Goal: Task Accomplishment & Management: Manage account settings

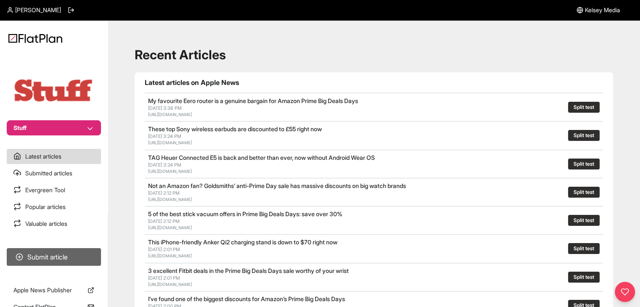
click at [79, 250] on button "Submit article" at bounding box center [54, 257] width 94 height 18
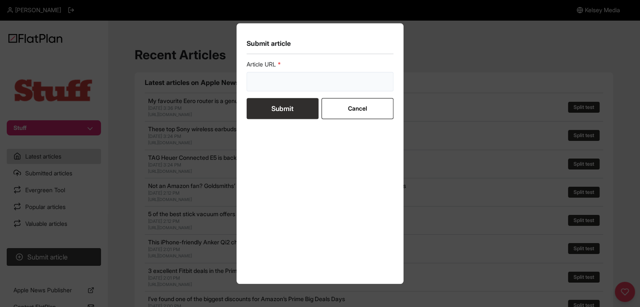
click at [271, 73] on input "url" at bounding box center [320, 81] width 147 height 19
paste input "[URL][DOMAIN_NAME]"
click at [276, 107] on form "Article URL https://www.stuff.tv/features/best-apple-watch-apps/ Submit Cancel" at bounding box center [320, 89] width 147 height 59
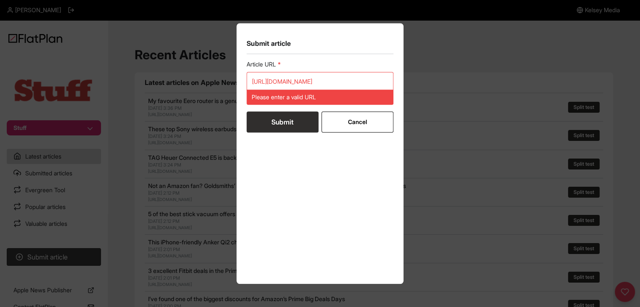
click at [259, 71] on div "Article URL https://www.stuff.tv/features/best-apple-watch-apps/ Please enter a…" at bounding box center [320, 82] width 147 height 45
click at [266, 79] on input "https://www.stuff.tv/features/best-apple-watch-apps/" at bounding box center [320, 81] width 147 height 19
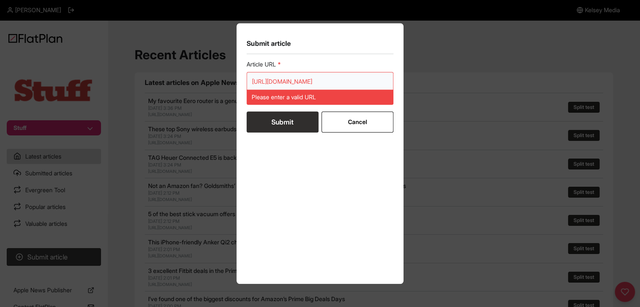
paste input "url"
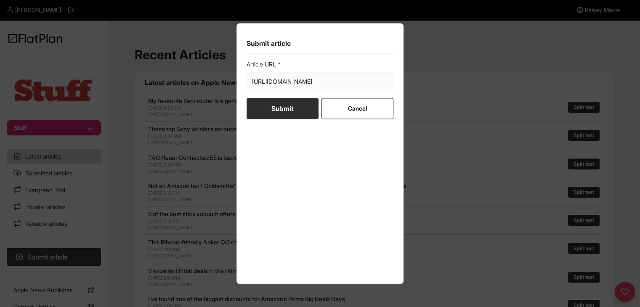
scroll to position [0, 13]
type input "https://www.stuff.tv/features/best-apple-watch-apps/"
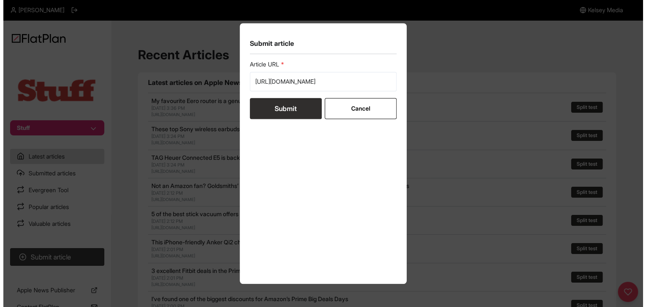
scroll to position [0, 0]
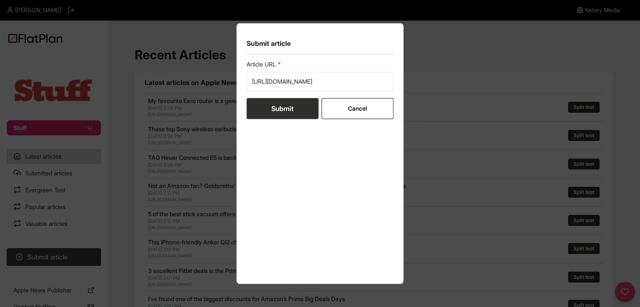
click at [270, 115] on button "Submit" at bounding box center [283, 108] width 72 height 21
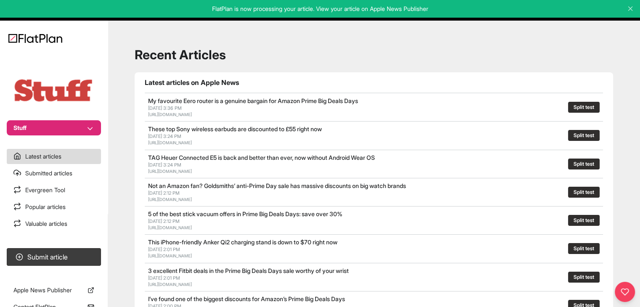
click at [39, 135] on nav "Stuff Latest articles Submitted articles Evergreen Tool Popular articles Valuab…" at bounding box center [54, 153] width 108 height 307
click at [40, 132] on button "Stuff" at bounding box center [54, 127] width 94 height 15
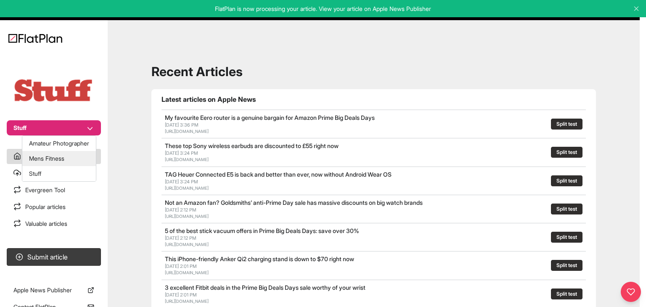
click at [44, 160] on button "Mens Fitness" at bounding box center [59, 158] width 74 height 15
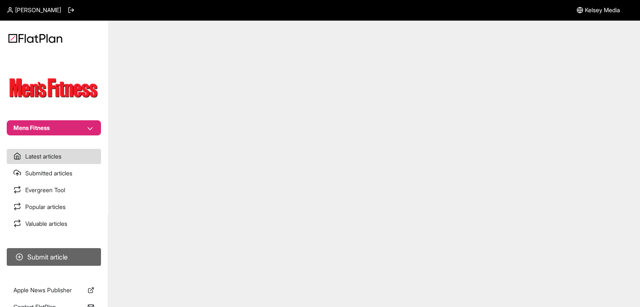
click at [72, 257] on button "Submit article" at bounding box center [54, 257] width 94 height 18
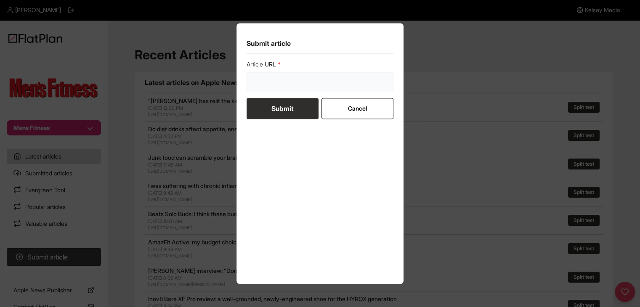
click at [306, 90] on input "url" at bounding box center [320, 81] width 147 height 19
paste input "[URL][DOMAIN_NAME]"
type input "[URL][DOMAIN_NAME]"
drag, startPoint x: 285, startPoint y: 103, endPoint x: 292, endPoint y: 103, distance: 7.2
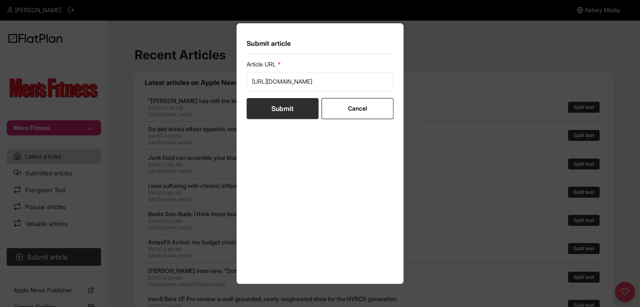
click at [285, 104] on button "Submit" at bounding box center [283, 108] width 72 height 21
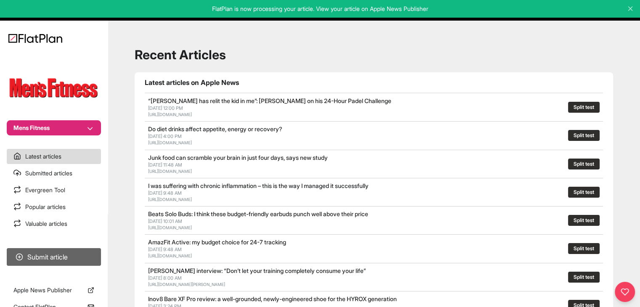
click at [72, 257] on button "Submit article" at bounding box center [54, 257] width 94 height 18
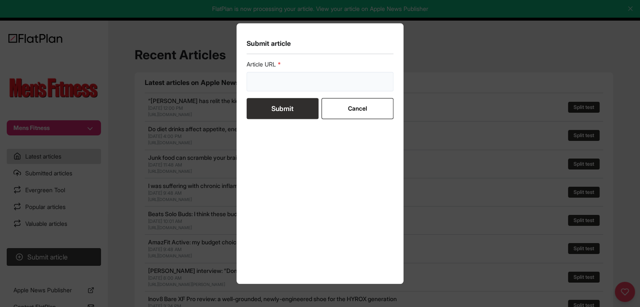
click at [316, 85] on input "url" at bounding box center [320, 81] width 147 height 19
paste input "https://mensfitness.co.uk/news/does-size-matter/"
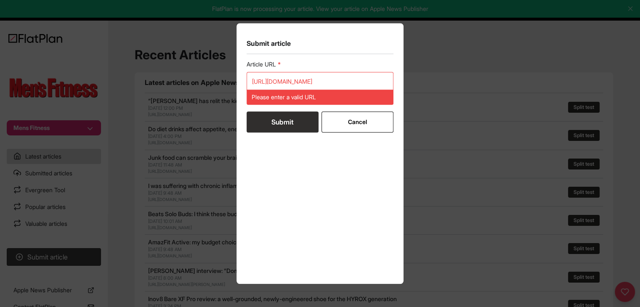
click at [289, 110] on form "Article URL https://mensfitness.co.uk/news/does-size-matter/ Please enter a val…" at bounding box center [320, 96] width 147 height 72
click at [273, 80] on input "https://mensfitness.co.uk/news/does-size-matter/" at bounding box center [320, 81] width 147 height 19
click at [274, 80] on input "https://mensfitness.co.uk/news/does-size-matter/" at bounding box center [320, 81] width 147 height 19
drag, startPoint x: 274, startPoint y: 80, endPoint x: 272, endPoint y: 93, distance: 13.1
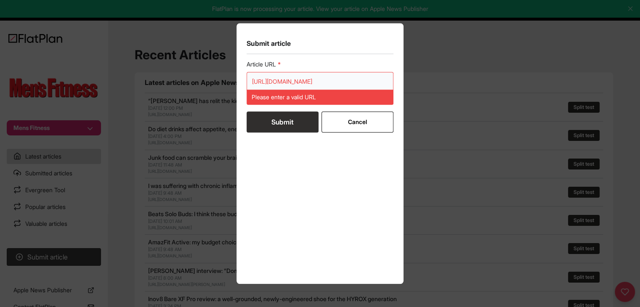
click at [274, 80] on input "https://mensfitness.co.uk/news/does-size-matter/" at bounding box center [320, 81] width 147 height 19
paste input "url"
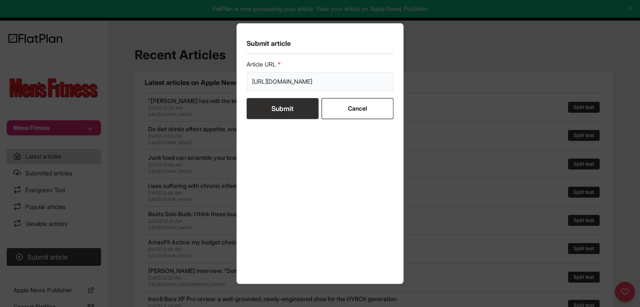
scroll to position [0, 3]
type input "https://mensfitness.co.uk/news/does-size-matter/"
click at [273, 114] on button "Submit" at bounding box center [283, 108] width 72 height 21
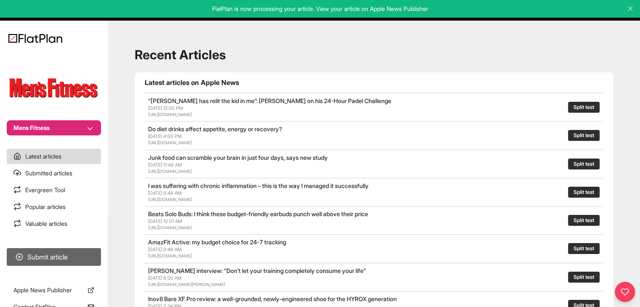
click at [58, 261] on button "Submit article" at bounding box center [54, 257] width 94 height 18
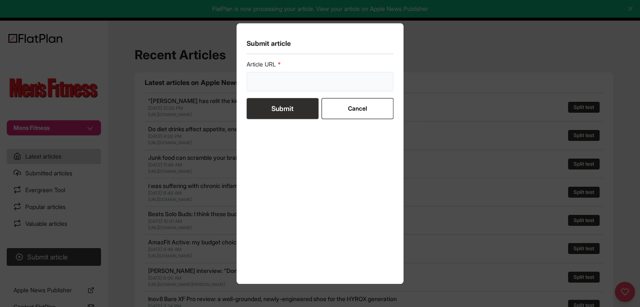
click at [350, 88] on input "url" at bounding box center [320, 81] width 147 height 19
paste input "https://mensfitness.co.uk/health/mental-health/hormones-to-boost-happiness/"
type input "https://mensfitness.co.uk/health/mental-health/hormones-to-boost-happiness/"
click at [308, 103] on button "Submit" at bounding box center [283, 108] width 72 height 21
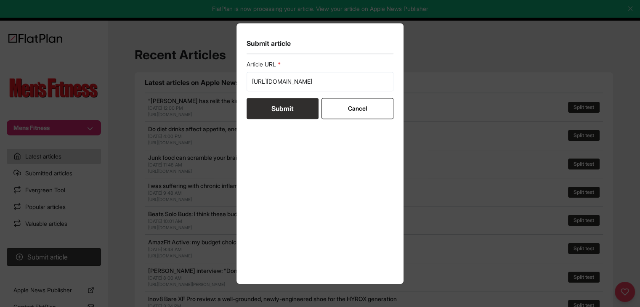
scroll to position [0, 0]
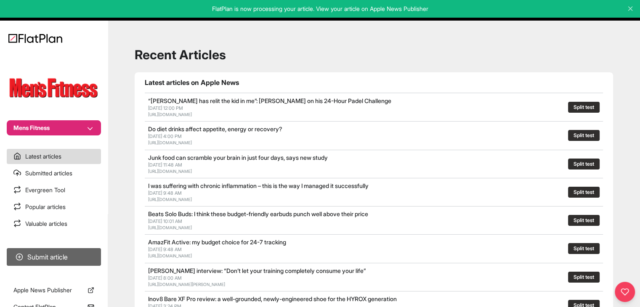
click at [81, 254] on button "Submit article" at bounding box center [54, 257] width 94 height 18
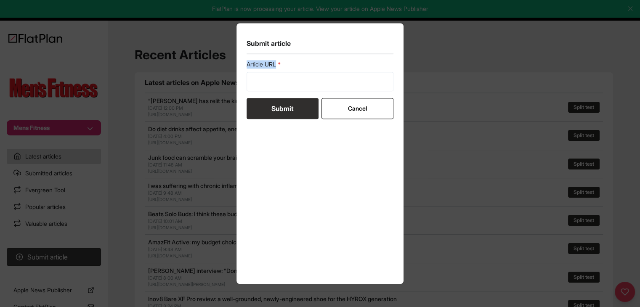
click at [254, 89] on form "Article URL Submit Cancel" at bounding box center [320, 89] width 147 height 59
click at [255, 88] on input "url" at bounding box center [320, 81] width 147 height 19
click at [272, 85] on input "url" at bounding box center [320, 81] width 147 height 19
click at [281, 81] on input "url" at bounding box center [320, 81] width 147 height 19
paste input "https://mensfitness.co.uk/health/mental-health/hormones-to-boost-happiness/"
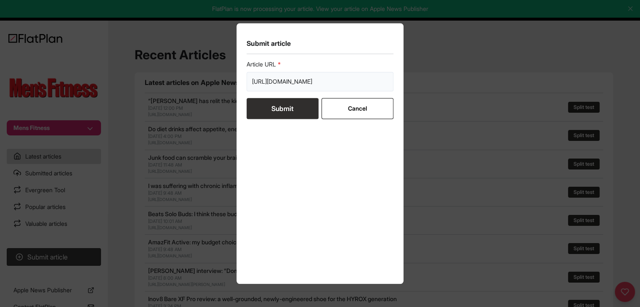
scroll to position [0, 84]
click at [291, 82] on input "https://mensfitness.co.uk/health/mental-health/hormones-to-boost-happiness/" at bounding box center [320, 81] width 147 height 19
paste input "url"
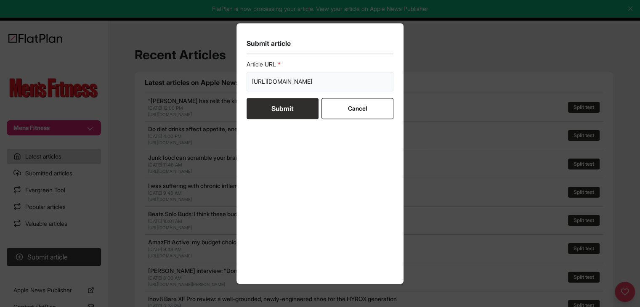
type input "https://mensfitness.co.uk/health/mental-health/hormones-to-boost-happiness/"
click at [284, 101] on button "Submit" at bounding box center [283, 108] width 72 height 21
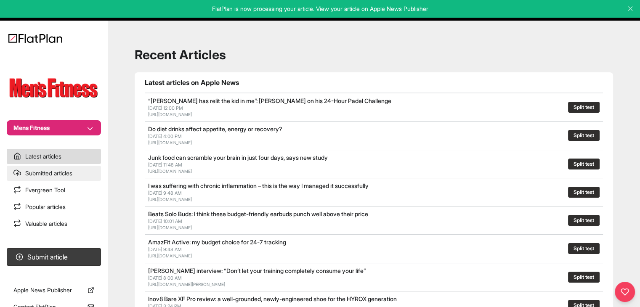
click at [64, 171] on link "Submitted articles" at bounding box center [54, 173] width 94 height 15
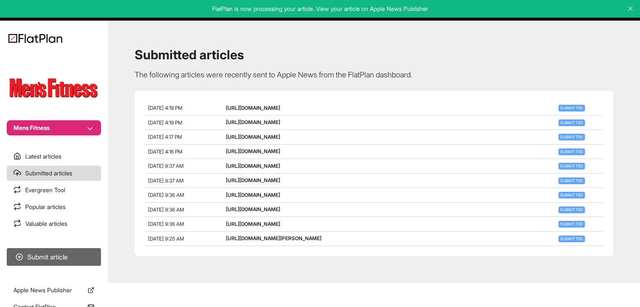
click at [72, 256] on button "Submit article" at bounding box center [54, 257] width 94 height 18
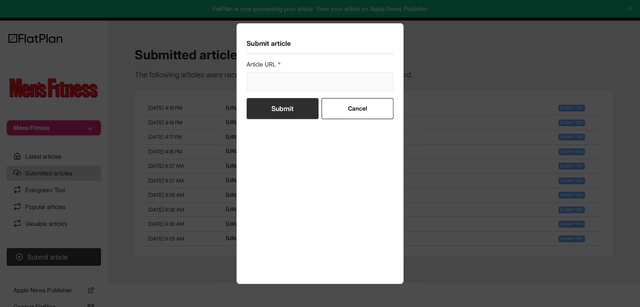
click at [313, 85] on input "url" at bounding box center [320, 81] width 147 height 19
paste input "https://mensfitness.co.uk/workouts/resistance-band-triceps-workout/"
type input "https://mensfitness.co.uk/workouts/resistance-band-triceps-workout/"
click at [301, 108] on button "Submit" at bounding box center [283, 108] width 72 height 21
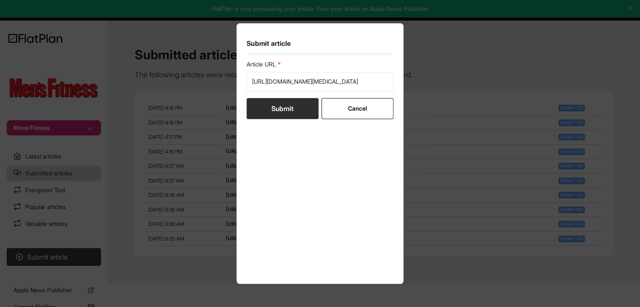
scroll to position [0, 0]
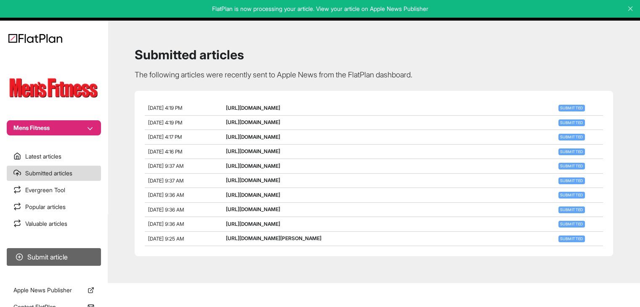
click at [84, 248] on button "Submit article" at bounding box center [54, 257] width 94 height 18
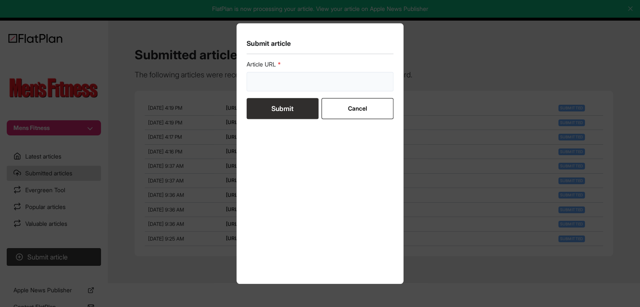
click at [266, 83] on input "url" at bounding box center [320, 81] width 147 height 19
paste input "https://mensfitness.co.uk/workouts/double-kettlebell-workout/"
type input "https://mensfitness.co.uk/workouts/double-kettlebell-workout/"
click at [270, 106] on button "Submit" at bounding box center [283, 108] width 72 height 21
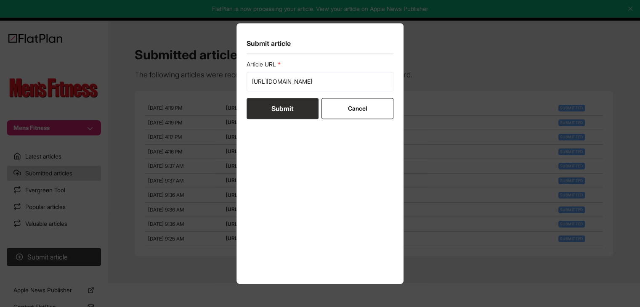
scroll to position [0, 0]
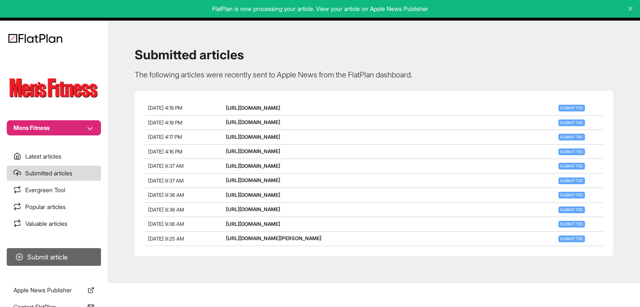
click at [69, 260] on button "Submit article" at bounding box center [54, 257] width 94 height 18
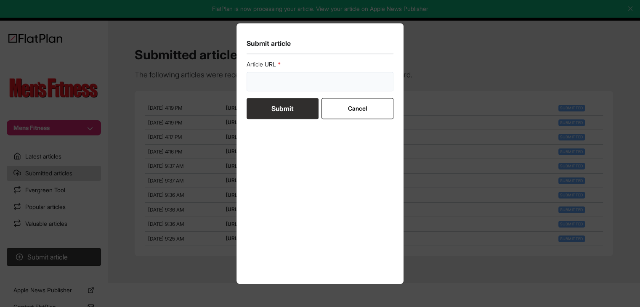
click at [298, 85] on input "url" at bounding box center [320, 81] width 147 height 19
paste input "https://mensfitness.co.uk/workouts/get-prison-muscle-ex-inmates-shoulder-workou…"
type input "https://mensfitness.co.uk/workouts/get-prison-muscle-ex-inmates-shoulder-workou…"
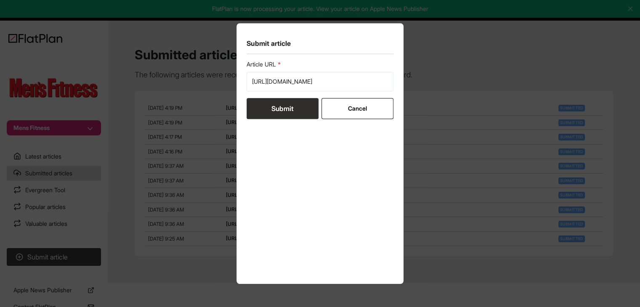
click at [292, 111] on button "Submit" at bounding box center [283, 108] width 72 height 21
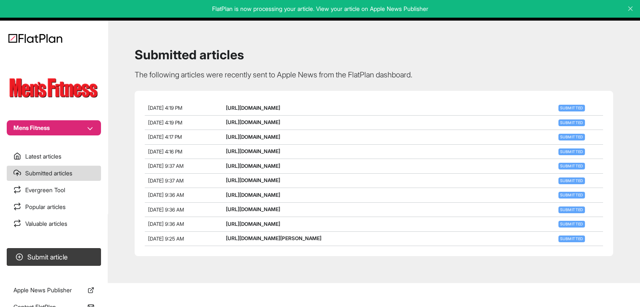
click at [53, 247] on section "Submit article" at bounding box center [54, 257] width 108 height 24
click at [57, 260] on button "Submit article" at bounding box center [54, 257] width 94 height 18
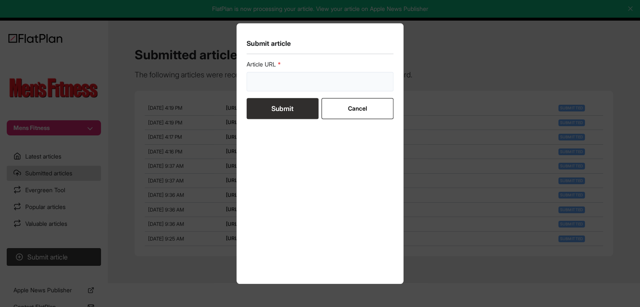
click at [282, 82] on input "url" at bounding box center [320, 81] width 147 height 19
paste input "https://mensfitness.co.uk/health/quick-fix-desk-stretches-to-improve-posture/"
type input "https://mensfitness.co.uk/health/quick-fix-desk-stretches-to-improve-posture/"
click at [280, 106] on button "Submit" at bounding box center [283, 108] width 72 height 21
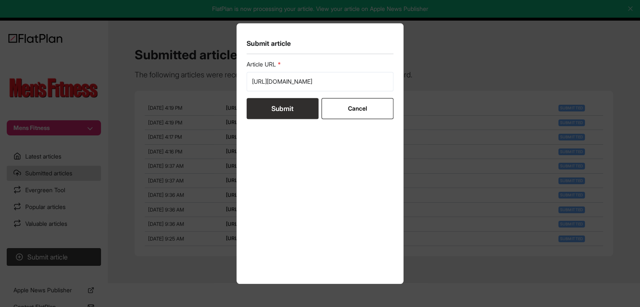
scroll to position [0, 0]
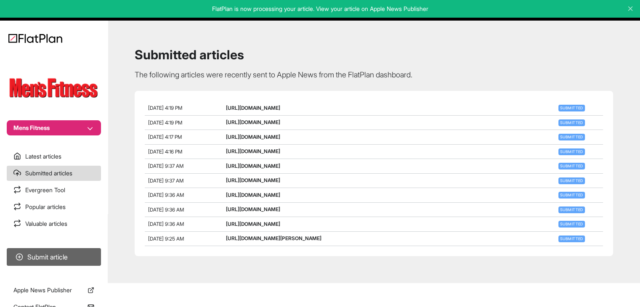
click at [87, 251] on button "Submit article" at bounding box center [54, 257] width 94 height 18
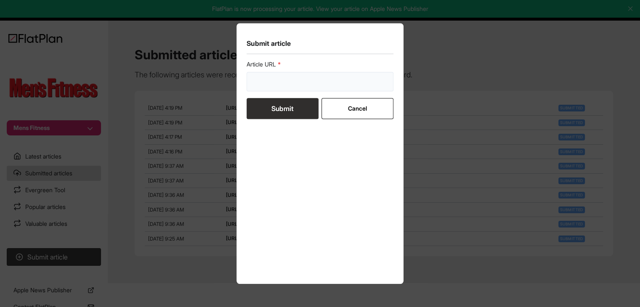
click at [291, 82] on input "url" at bounding box center [320, 81] width 147 height 19
paste input "https://mensfitness.co.uk/workouts/fire-up-your-body-with-this-fat-stripping-wo…"
type input "https://mensfitness.co.uk/workouts/fire-up-your-body-with-this-fat-stripping-wo…"
click at [281, 113] on button "Submit" at bounding box center [283, 108] width 72 height 21
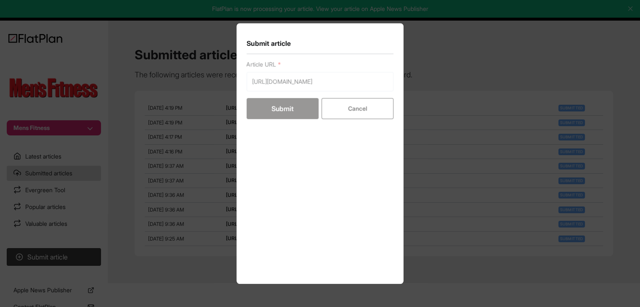
scroll to position [0, 0]
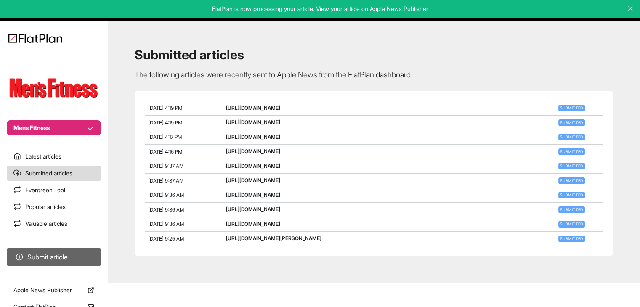
click at [82, 255] on button "Submit article" at bounding box center [54, 257] width 94 height 18
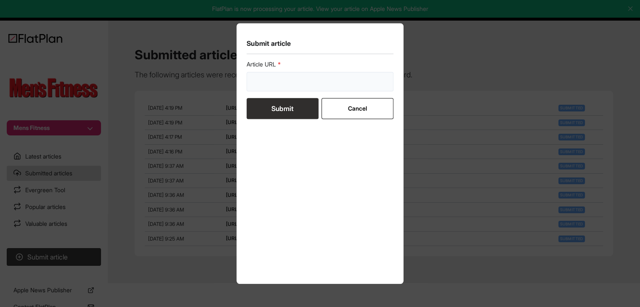
click at [282, 75] on input "url" at bounding box center [320, 81] width 147 height 19
paste input "https://mensfitness.co.uk/workouts/10-minute-test-try-this-quick-total-body-wor…"
type input "https://mensfitness.co.uk/workouts/10-minute-test-try-this-quick-total-body-wor…"
click at [89, 161] on div "Submit article Article URL https://mensfitness.co.uk/workouts/10-minute-test-tr…" at bounding box center [320, 153] width 640 height 307
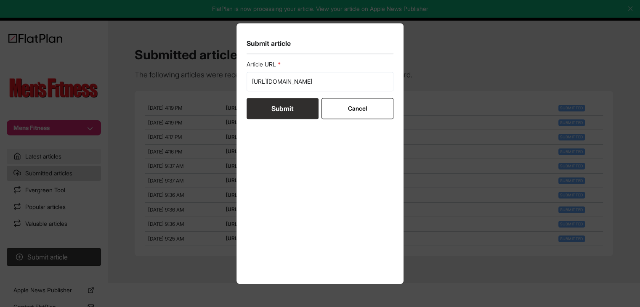
scroll to position [0, 0]
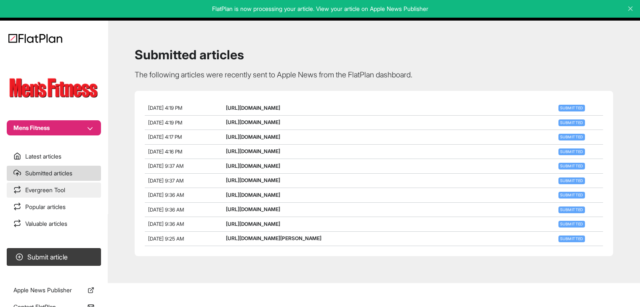
click at [58, 184] on link "Evergreen Tool" at bounding box center [54, 190] width 94 height 15
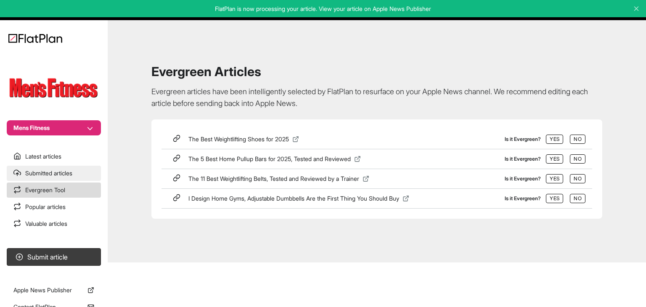
click at [55, 172] on link "Submitted articles" at bounding box center [54, 173] width 94 height 15
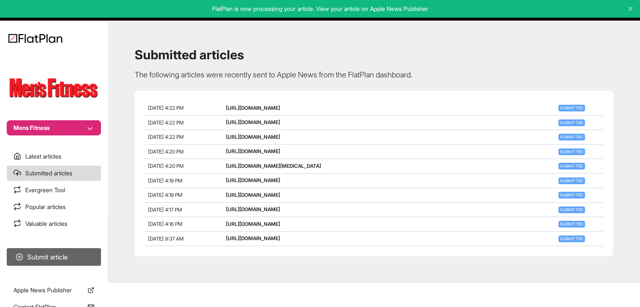
click at [62, 251] on button "Submit article" at bounding box center [54, 257] width 94 height 18
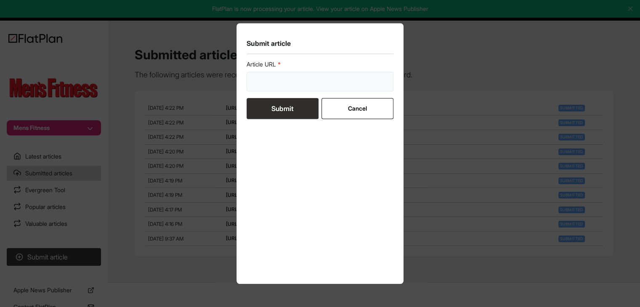
click at [254, 81] on input "url" at bounding box center [320, 81] width 147 height 19
paste input "https://mensfitness.co.uk/workouts/10-minute-test-try-this-quick-total-body-wor…"
type input "https://mensfitness.co.uk/workouts/10-minute-test-try-this-quick-total-body-wor…"
click at [278, 108] on button "Submit" at bounding box center [283, 108] width 72 height 21
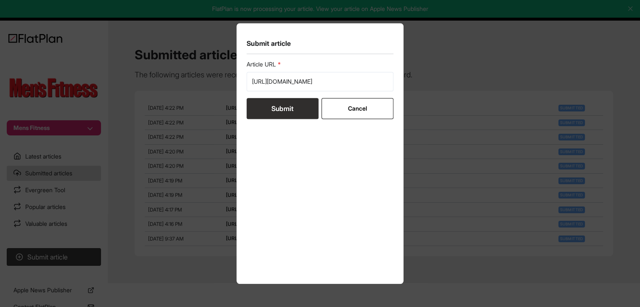
scroll to position [0, 0]
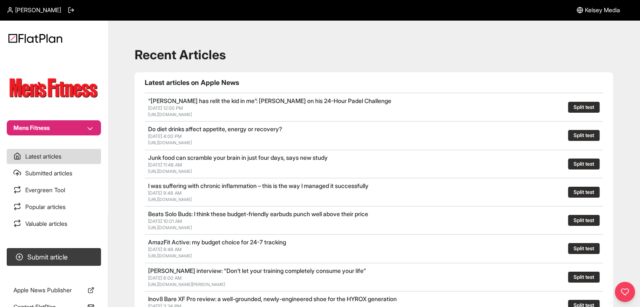
click at [74, 132] on button "Mens Fitness" at bounding box center [54, 127] width 94 height 15
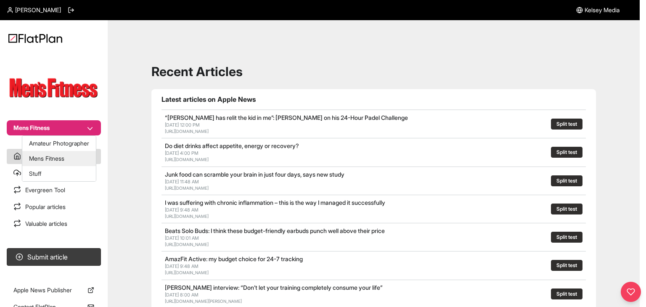
click at [69, 166] on div "Amateur Photographer Mens Fitness Stuff" at bounding box center [59, 158] width 74 height 46
click at [70, 170] on button "Stuff" at bounding box center [59, 173] width 74 height 15
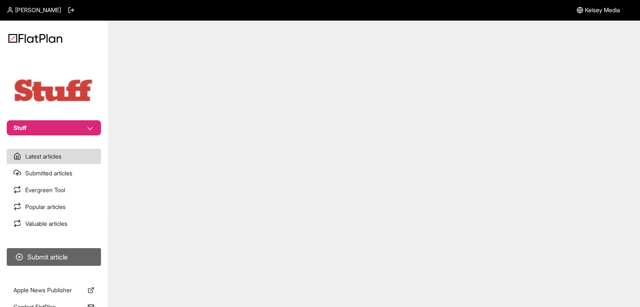
click at [77, 258] on button "Submit article" at bounding box center [54, 257] width 94 height 18
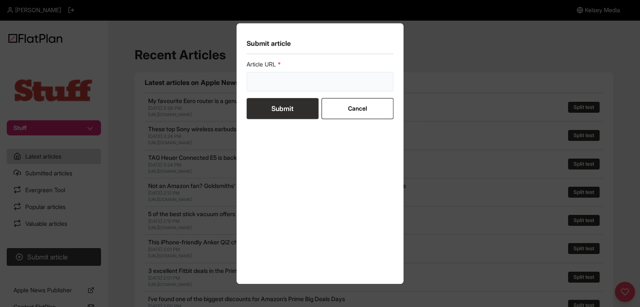
click at [274, 90] on input "url" at bounding box center [320, 81] width 147 height 19
paste input "https://www.stuff.tv/news/apple-alarm-slide-to-stop-ios-26/"
type input "https://www.stuff.tv/news/apple-alarm-slide-to-stop-ios-26/"
click at [276, 108] on button "Submit" at bounding box center [283, 108] width 72 height 21
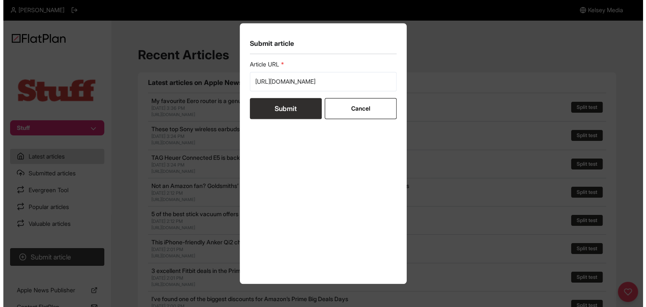
scroll to position [0, 0]
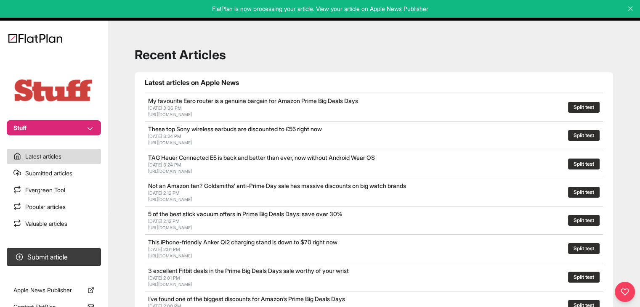
click at [71, 130] on button "Stuff" at bounding box center [54, 127] width 94 height 15
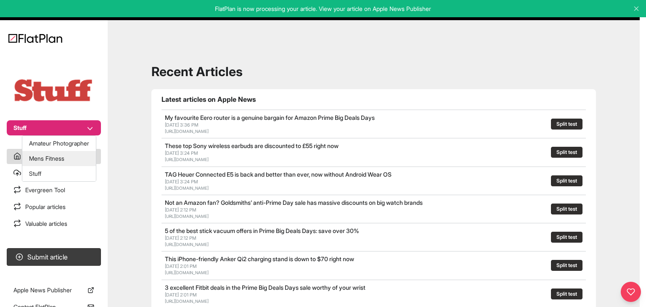
click at [11, 181] on nav "Stuff Latest articles Submitted articles Evergreen Tool Popular articles Valuab…" at bounding box center [54, 153] width 108 height 307
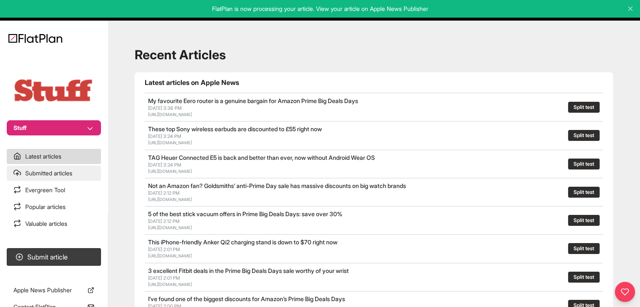
click at [23, 174] on link "Submitted articles" at bounding box center [54, 173] width 94 height 15
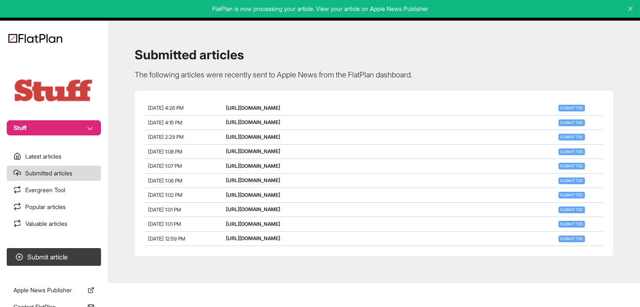
click at [56, 136] on nav "Stuff Latest articles Submitted articles Evergreen Tool Popular articles Valuab…" at bounding box center [54, 153] width 108 height 307
click at [53, 143] on nav "Stuff Latest articles Submitted articles Evergreen Tool Popular articles Valuab…" at bounding box center [54, 153] width 108 height 307
click at [54, 134] on button "Stuff" at bounding box center [54, 127] width 94 height 15
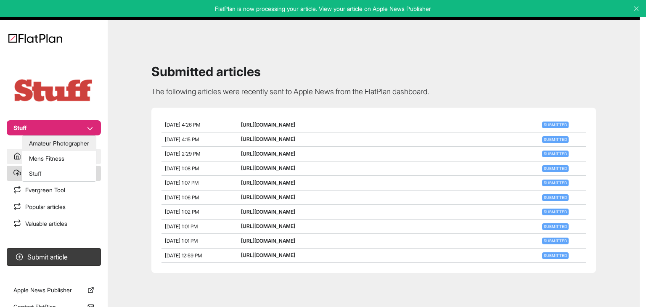
click at [49, 146] on button "Amateur Photographer" at bounding box center [59, 143] width 74 height 15
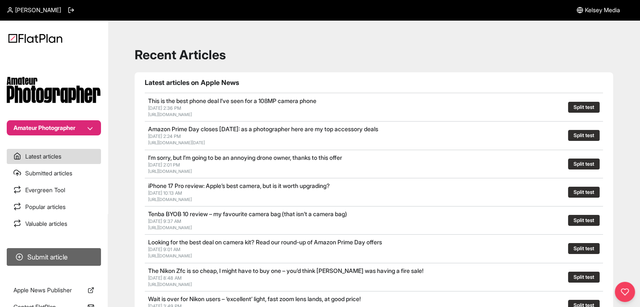
click at [76, 253] on button "Submit article" at bounding box center [54, 257] width 94 height 18
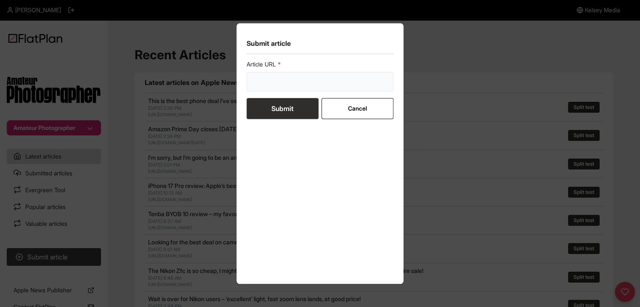
click at [279, 82] on input "url" at bounding box center [320, 81] width 147 height 19
paste input "https://amateurphotographer.com/buying-advice/the-10-most-significant-iphones-e…"
type input "https://amateurphotographer.com/buying-advice/the-10-most-significant-iphones-e…"
click at [276, 108] on button "Submit" at bounding box center [283, 108] width 72 height 21
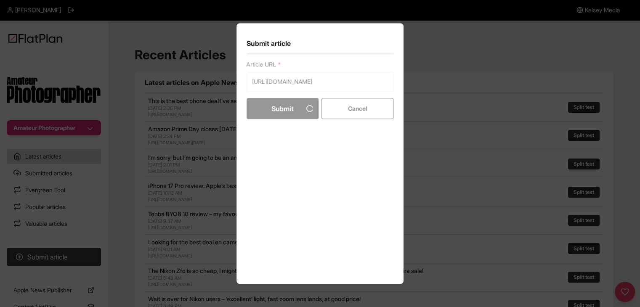
scroll to position [0, 0]
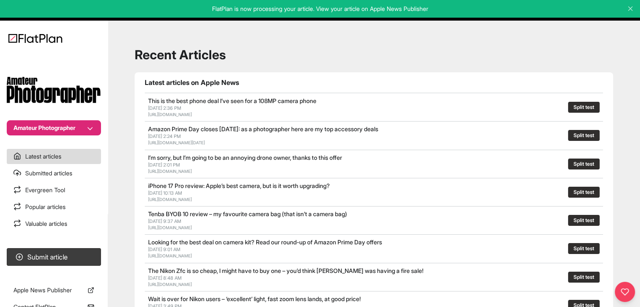
click at [96, 246] on section "Submit article" at bounding box center [54, 257] width 108 height 24
click at [98, 250] on button "Submit article" at bounding box center [54, 257] width 94 height 18
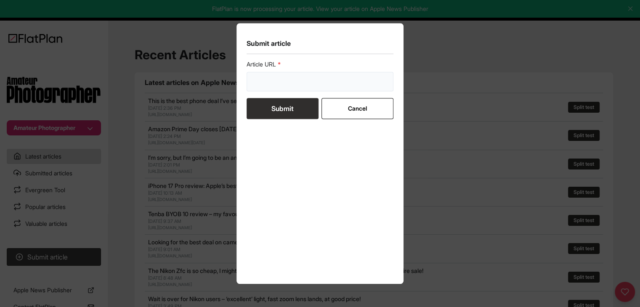
click at [263, 82] on input "url" at bounding box center [320, 81] width 147 height 19
paste input "https://amateurphotographer.com/buying-advice/best-leica-cameras-to-buy/"
type input "https://amateurphotographer.com/buying-advice/best-leica-cameras-to-buy/"
click at [267, 109] on button "Submit" at bounding box center [283, 108] width 72 height 21
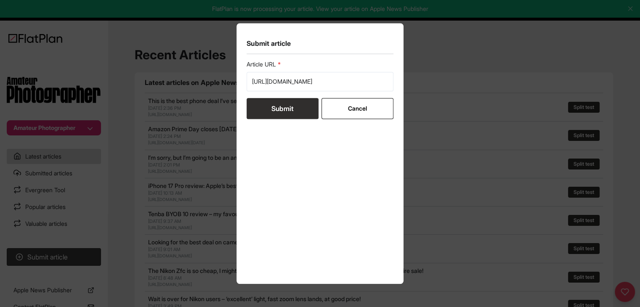
scroll to position [0, 0]
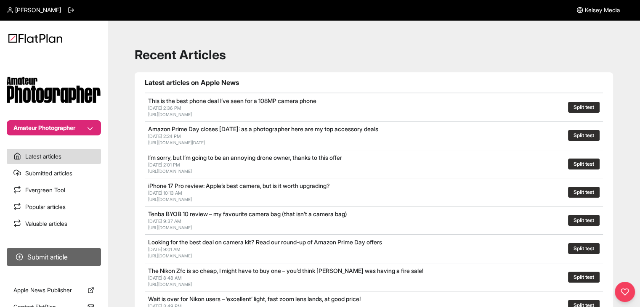
click at [50, 263] on button "Submit article" at bounding box center [54, 257] width 94 height 18
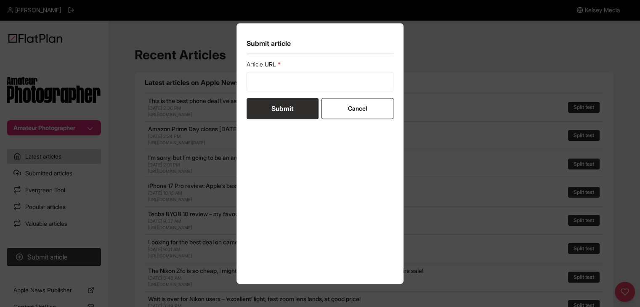
click at [269, 95] on form "Article URL Submit Cancel" at bounding box center [320, 89] width 147 height 59
drag, startPoint x: 269, startPoint y: 85, endPoint x: 270, endPoint y: 90, distance: 4.2
click at [269, 85] on input "url" at bounding box center [320, 81] width 147 height 19
paste input "https://amateurphotographer.com/round-ups/best-photo-apps-for-phones/"
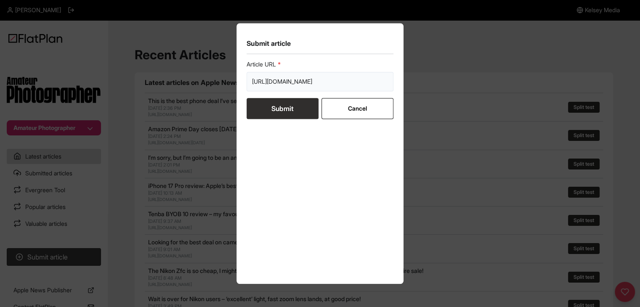
type input "https://amateurphotographer.com/round-ups/best-photo-apps-for-phones/"
click at [276, 108] on button "Submit" at bounding box center [283, 108] width 72 height 21
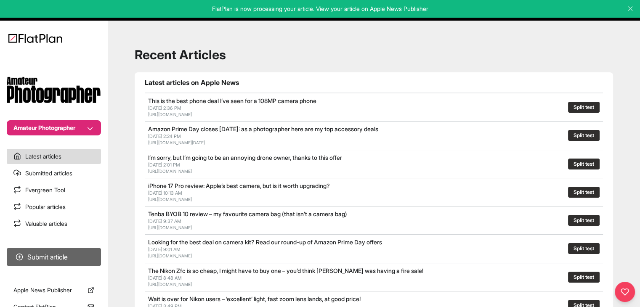
click at [88, 262] on button "Submit article" at bounding box center [54, 257] width 94 height 18
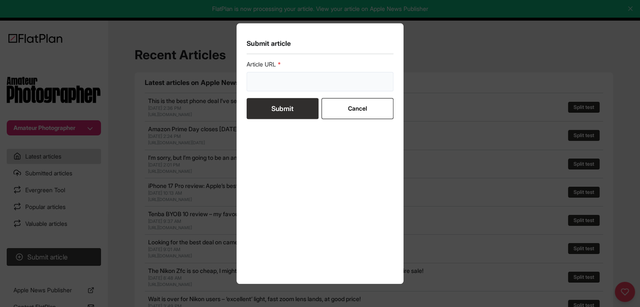
click at [324, 80] on input "url" at bounding box center [320, 81] width 147 height 19
paste input "https://amateurphotographer.com/buying-advice/best-cameras-for-low-light-photog…"
type input "https://amateurphotographer.com/buying-advice/best-cameras-for-low-light-photog…"
click at [306, 93] on form "Article URL https://amateurphotographer.com/buying-advice/best-cameras-for-low-…" at bounding box center [320, 89] width 147 height 59
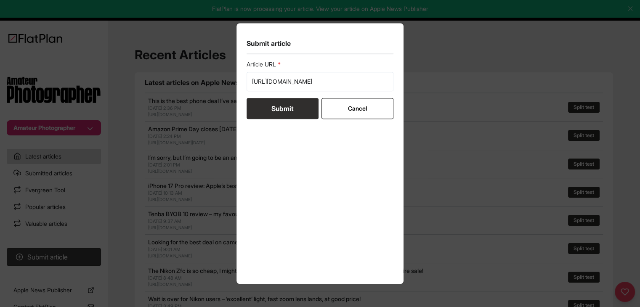
scroll to position [0, 0]
click at [303, 110] on button "Submit" at bounding box center [283, 108] width 72 height 21
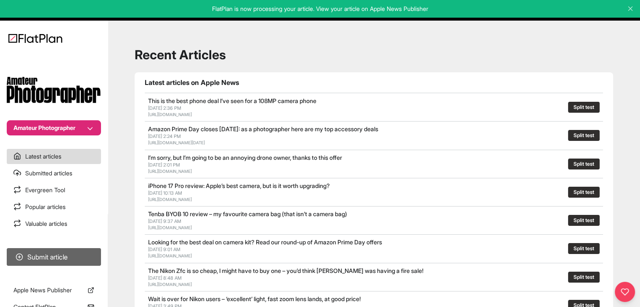
click at [82, 252] on button "Submit article" at bounding box center [54, 257] width 94 height 18
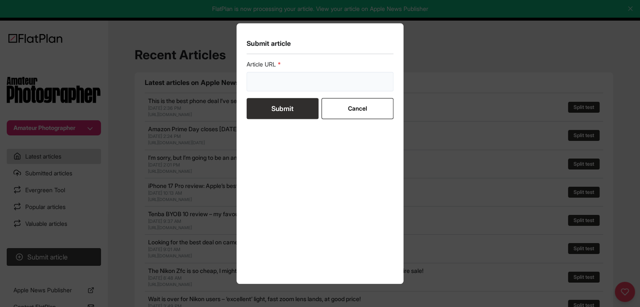
click at [281, 86] on input "url" at bounding box center [320, 81] width 147 height 19
paste input "https://amateurphotographer.com/buying-advice/best-full-frame-mirrorless-camera…"
type input "https://amateurphotographer.com/buying-advice/best-full-frame-mirrorless-camera…"
click at [281, 119] on div "Article URL https://amateurphotographer.com/buying-advice/best-full-frame-mirro…" at bounding box center [320, 167] width 147 height 214
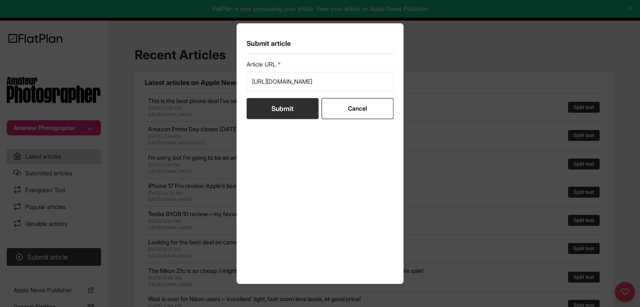
scroll to position [0, 0]
click at [301, 111] on button "Submit" at bounding box center [283, 108] width 72 height 21
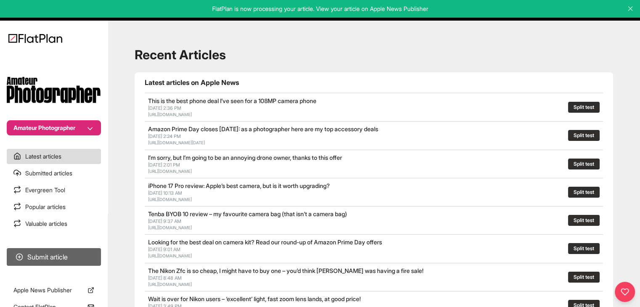
click at [50, 255] on button "Submit article" at bounding box center [54, 257] width 94 height 18
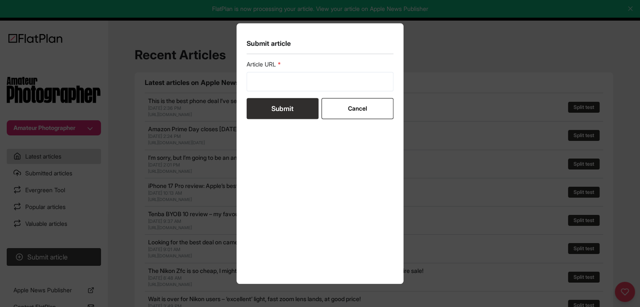
click at [294, 95] on form "Article URL Submit Cancel" at bounding box center [320, 89] width 147 height 59
click at [288, 85] on input "url" at bounding box center [320, 81] width 147 height 19
paste input "https://amateurphotographer.com/buying-advice/best-used-prime-lenses-to-buy/"
type input "https://amateurphotographer.com/buying-advice/best-used-prime-lenses-to-buy/"
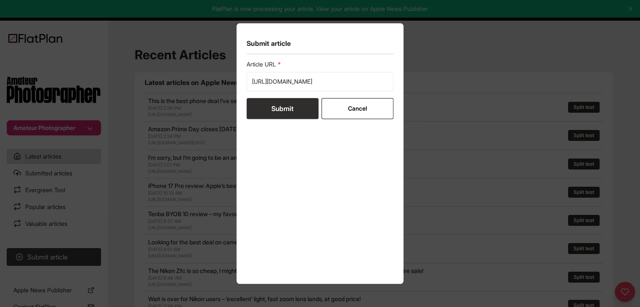
click at [273, 111] on button "Submit" at bounding box center [283, 108] width 72 height 21
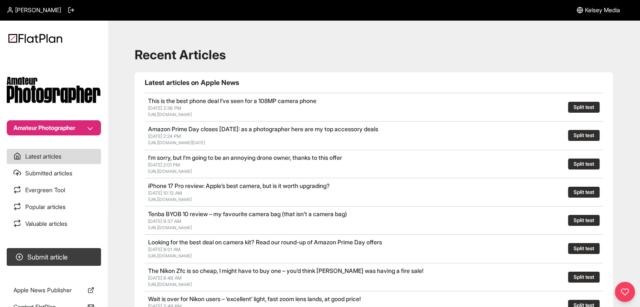
click at [32, 123] on button "Amateur Photographer" at bounding box center [54, 127] width 94 height 15
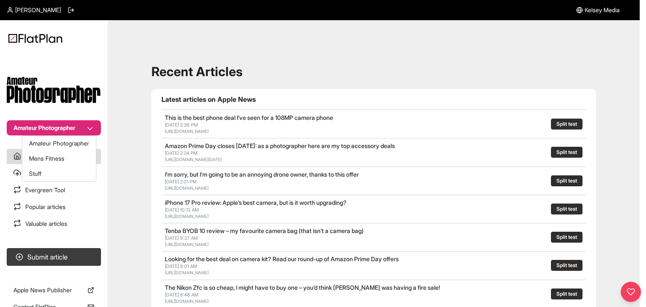
click at [73, 61] on section "Amateur Photographer" at bounding box center [54, 94] width 108 height 82
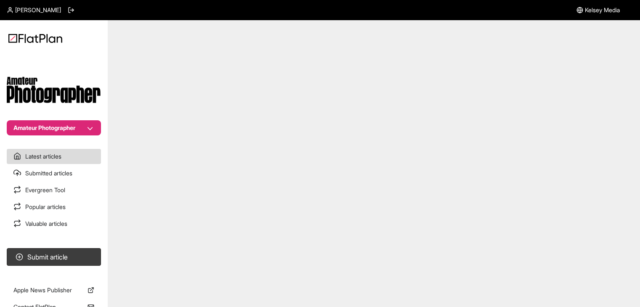
scroll to position [16, 0]
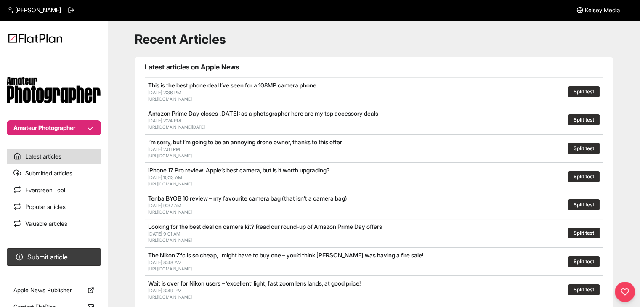
drag, startPoint x: 62, startPoint y: 106, endPoint x: 64, endPoint y: 115, distance: 8.6
click at [62, 106] on section "Amateur Photographer" at bounding box center [54, 94] width 108 height 82
click at [67, 120] on section "Amateur Photographer" at bounding box center [54, 94] width 108 height 82
click at [69, 127] on button "Amateur Photographer" at bounding box center [54, 127] width 94 height 15
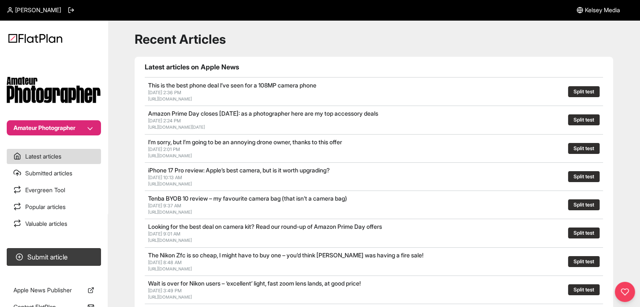
click at [607, 11] on span "Kelsey Media" at bounding box center [602, 10] width 35 height 8
click at [54, 5] on div "[PERSON_NAME]" at bounding box center [41, 10] width 68 height 20
click at [51, 8] on span "[PERSON_NAME]" at bounding box center [38, 10] width 46 height 8
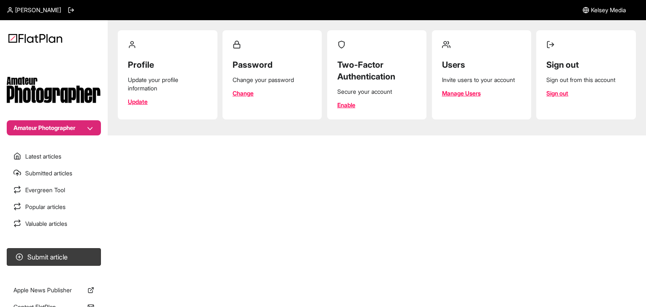
click at [562, 95] on link "Sign out" at bounding box center [558, 93] width 22 height 8
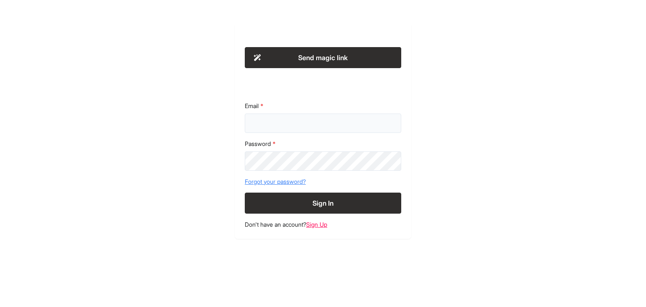
click at [291, 130] on input "Email" at bounding box center [323, 123] width 157 height 19
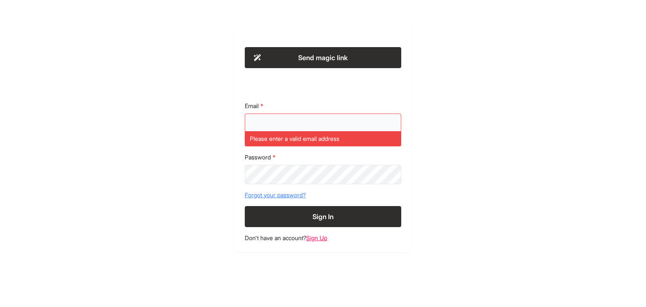
type input "**********"
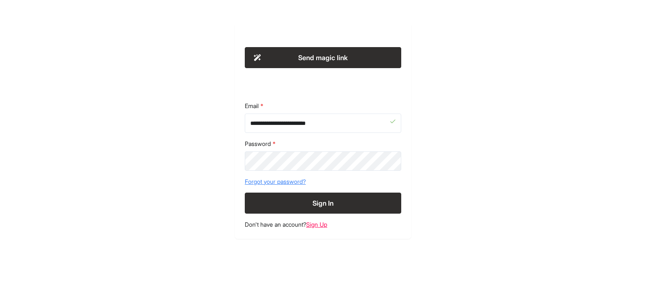
click at [329, 199] on button "Sign In" at bounding box center [323, 203] width 157 height 21
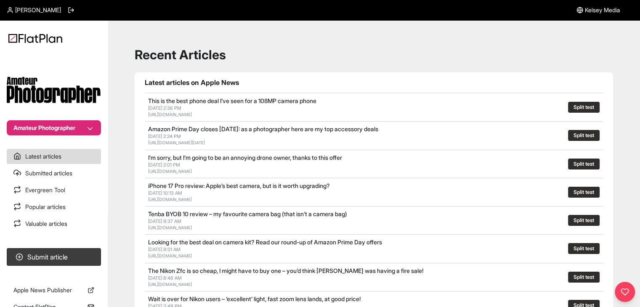
click at [65, 128] on button "Amateur Photographer" at bounding box center [54, 127] width 94 height 15
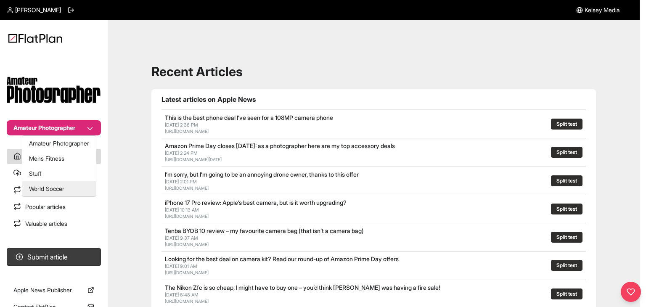
click at [66, 184] on button "World Soccer" at bounding box center [59, 188] width 74 height 15
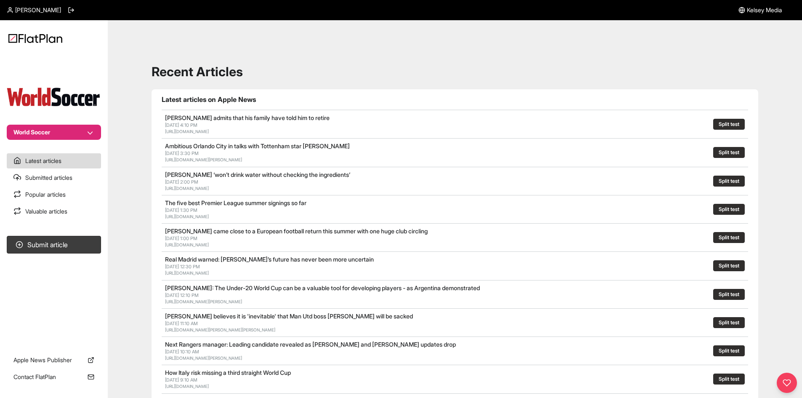
click at [29, 10] on span "[PERSON_NAME]" at bounding box center [38, 10] width 46 height 8
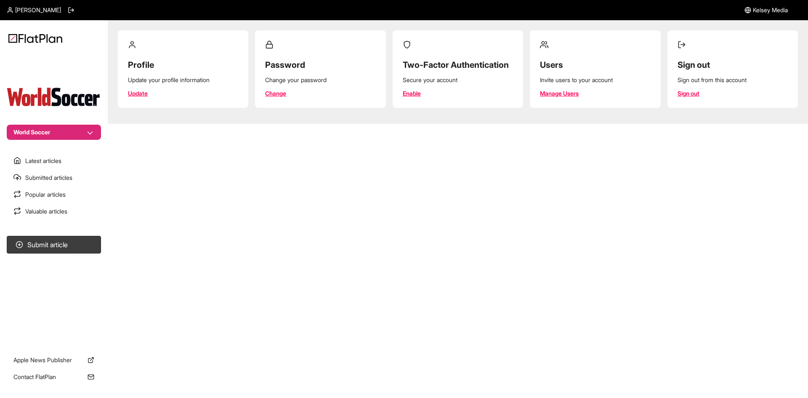
click at [547, 93] on link "Manage Users" at bounding box center [559, 93] width 39 height 8
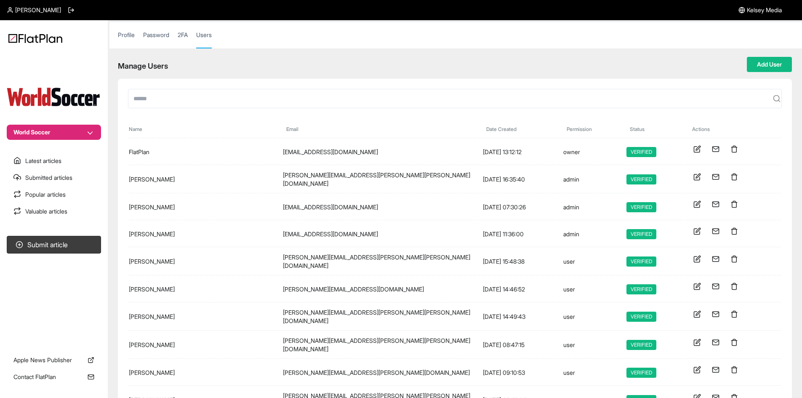
click at [570, 132] on th "permission" at bounding box center [589, 127] width 62 height 21
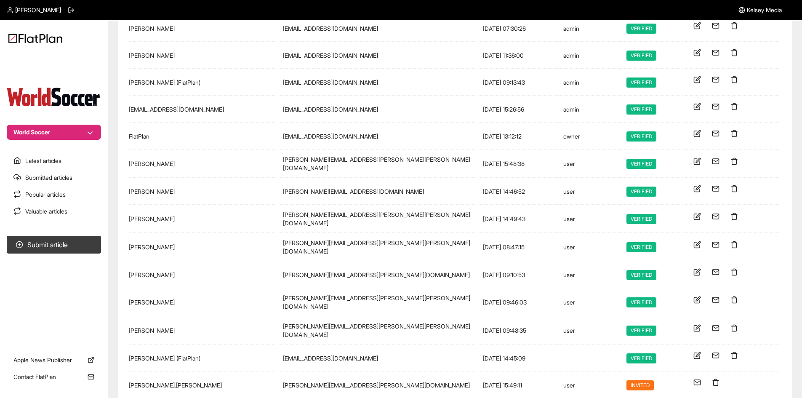
scroll to position [165, 0]
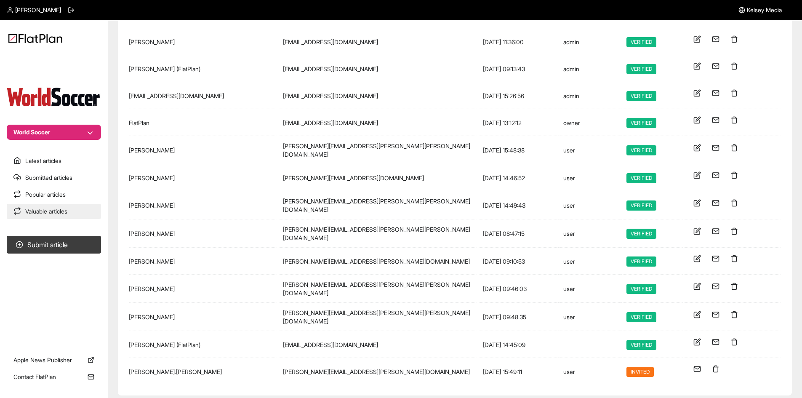
click at [71, 210] on link "Valuable articles" at bounding box center [54, 211] width 94 height 15
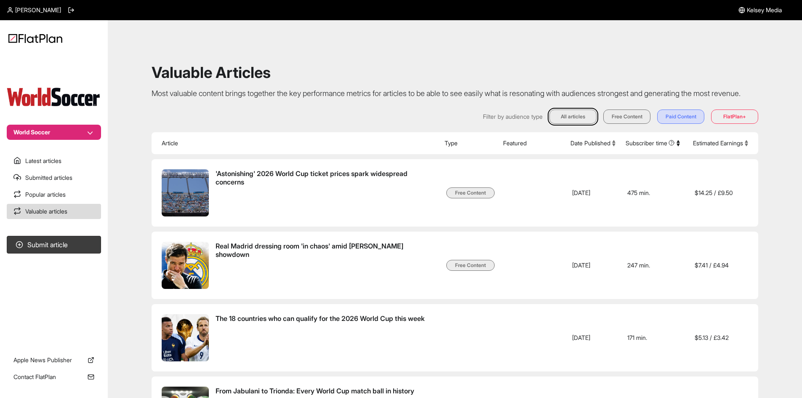
click at [48, 11] on span "[PERSON_NAME]" at bounding box center [38, 10] width 46 height 8
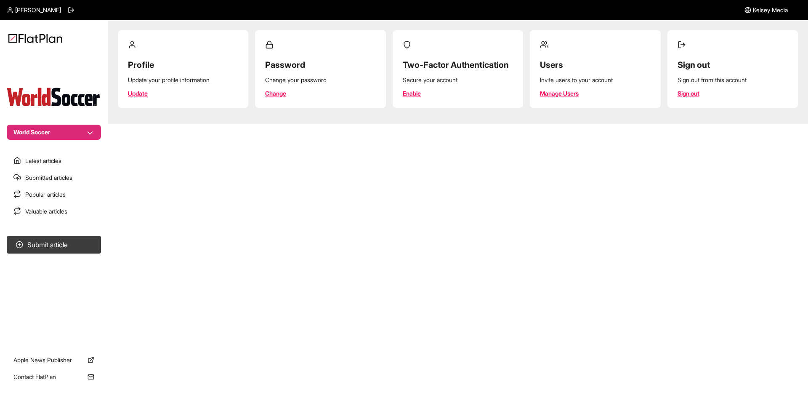
click at [548, 94] on link "Manage Users" at bounding box center [559, 93] width 39 height 8
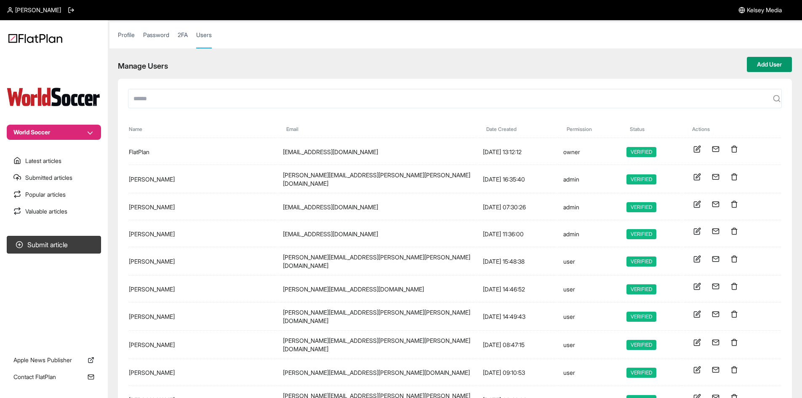
click at [640, 59] on button "Add User" at bounding box center [768, 64] width 45 height 15
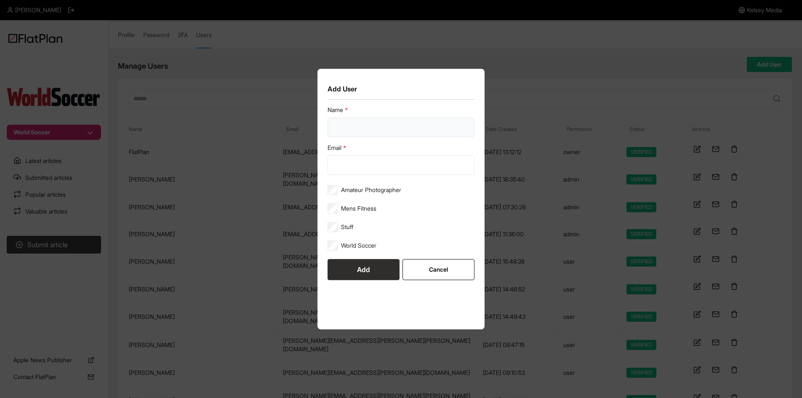
click at [341, 129] on input "text" at bounding box center [400, 126] width 147 height 19
type input "**********"
paste input "**********"
type input "**********"
click at [375, 263] on button "Add" at bounding box center [363, 269] width 72 height 21
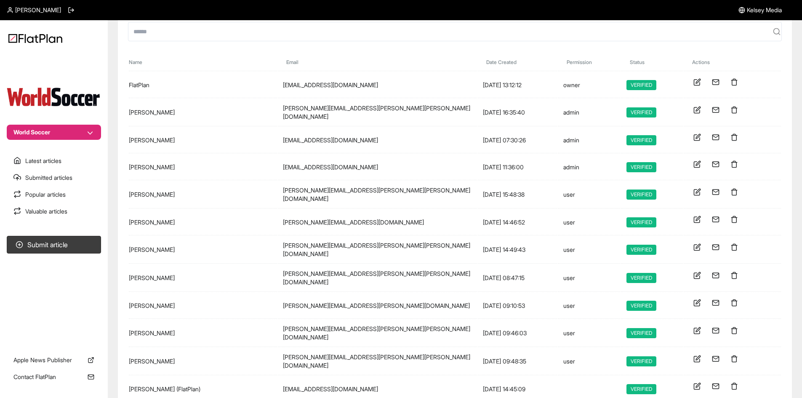
scroll to position [126, 0]
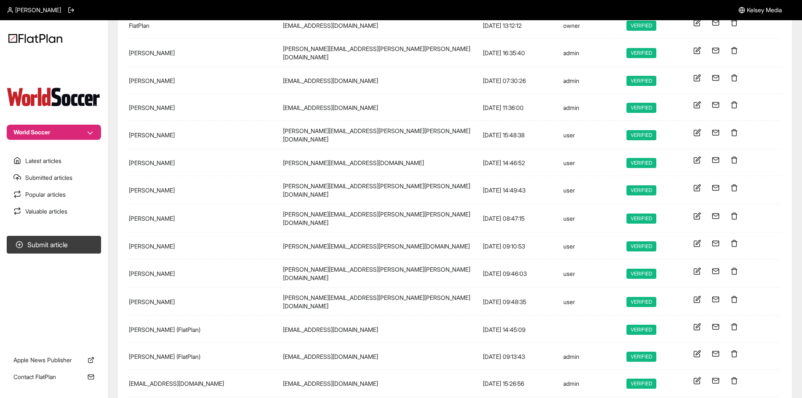
click at [640, 212] on icon at bounding box center [698, 214] width 5 height 5
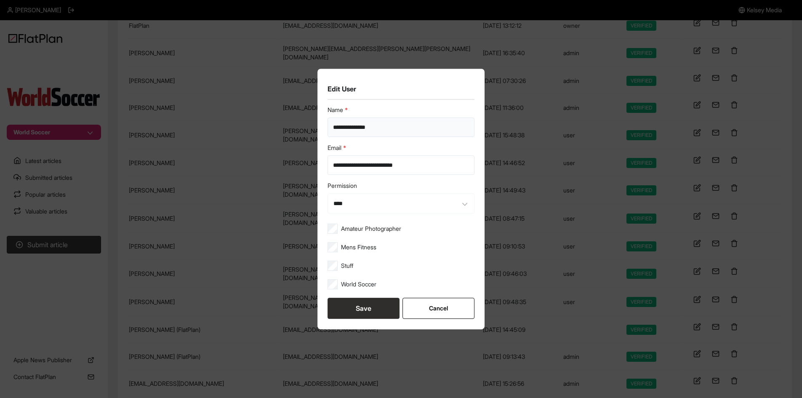
click at [337, 123] on input "**********" at bounding box center [400, 126] width 147 height 19
type input "**********"
click at [345, 305] on button "Save" at bounding box center [363, 307] width 72 height 21
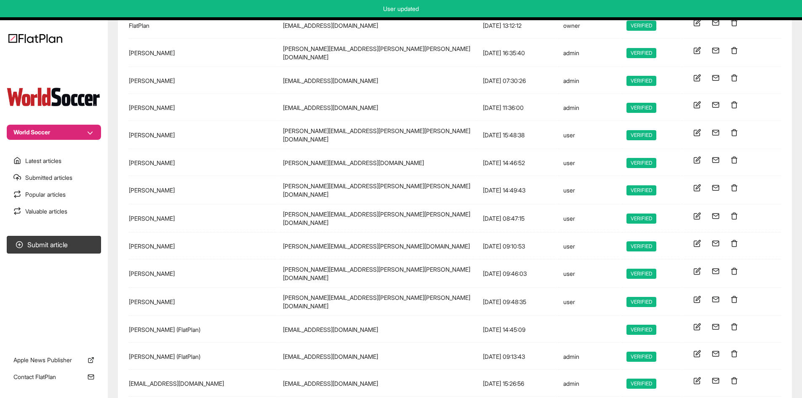
click at [640, 239] on icon at bounding box center [697, 243] width 8 height 8
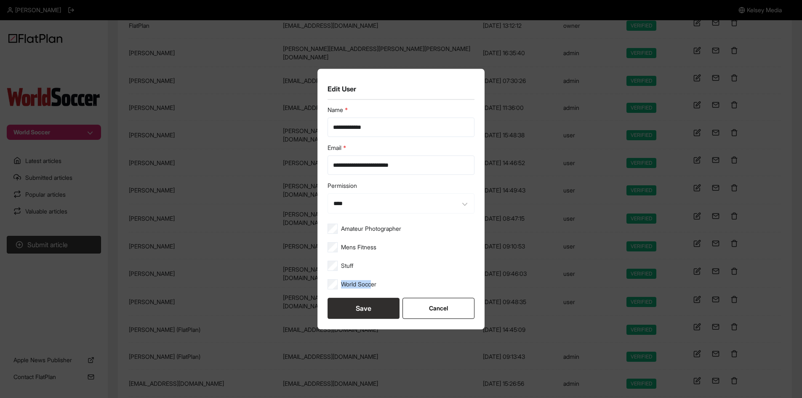
click at [372, 279] on div "World Soccer" at bounding box center [400, 285] width 147 height 13
click at [369, 285] on label "World Soccer" at bounding box center [358, 284] width 35 height 8
click at [364, 298] on button "Save" at bounding box center [363, 307] width 72 height 21
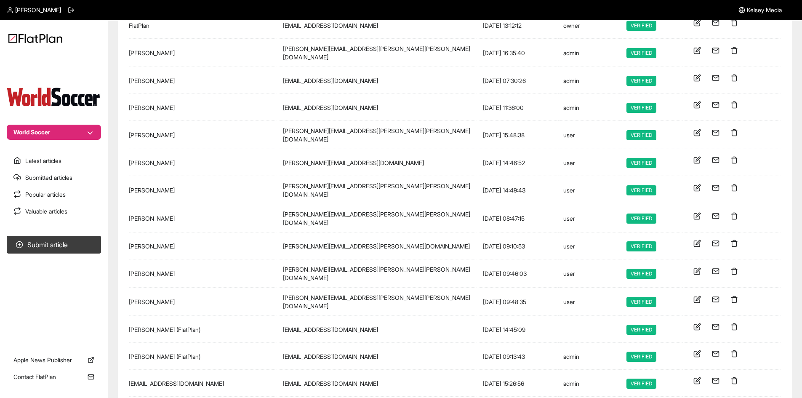
click at [640, 267] on icon at bounding box center [697, 271] width 8 height 8
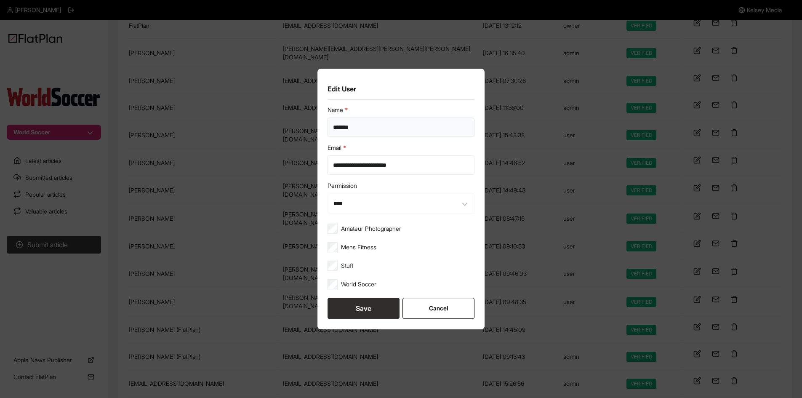
click at [385, 129] on input "*******" at bounding box center [400, 126] width 147 height 19
type input "**********"
click at [386, 305] on button "Save" at bounding box center [363, 307] width 72 height 21
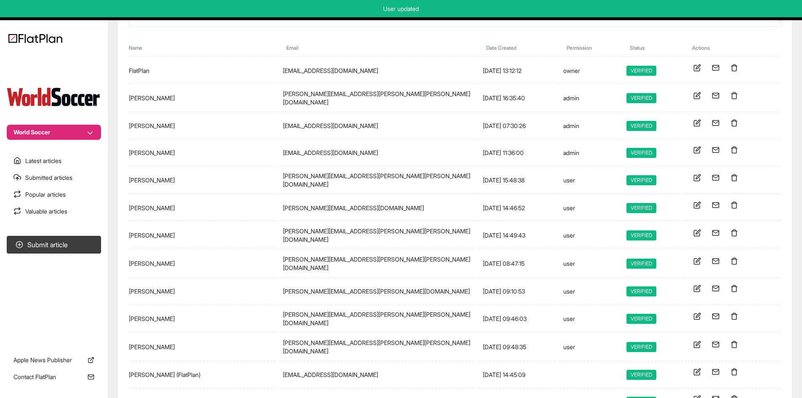
scroll to position [42, 0]
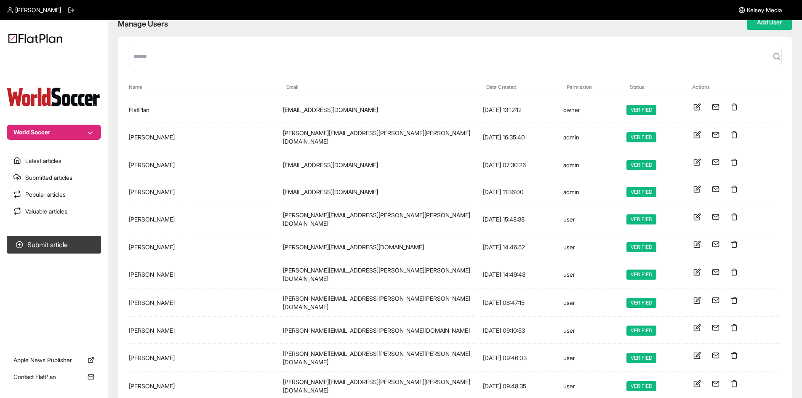
click at [640, 186] on icon at bounding box center [697, 189] width 8 height 8
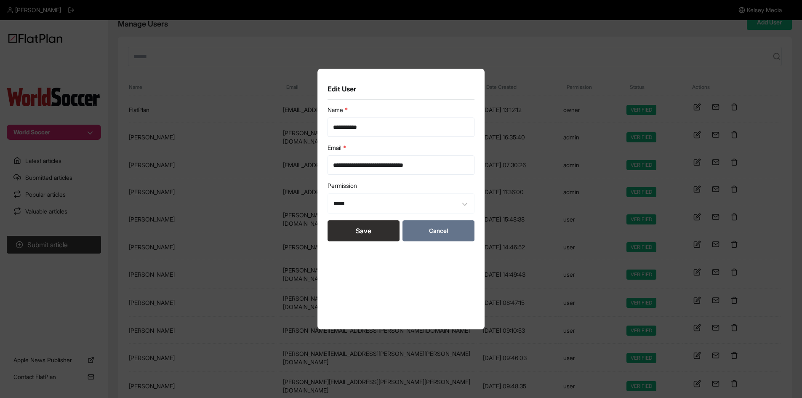
click at [462, 227] on button "Cancel" at bounding box center [438, 230] width 72 height 21
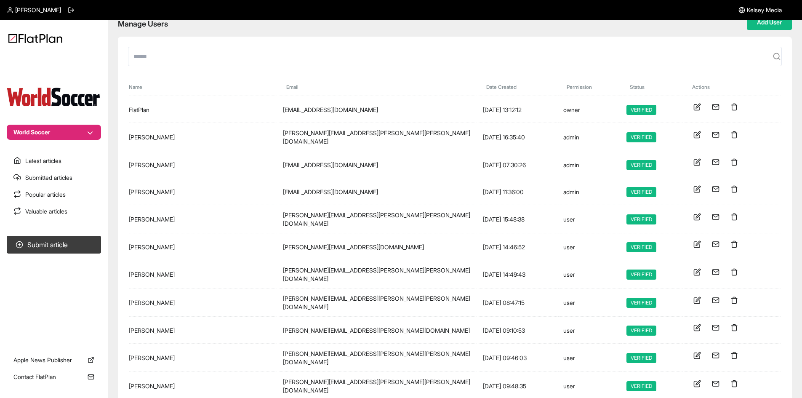
click at [640, 238] on button at bounding box center [694, 243] width 13 height 13
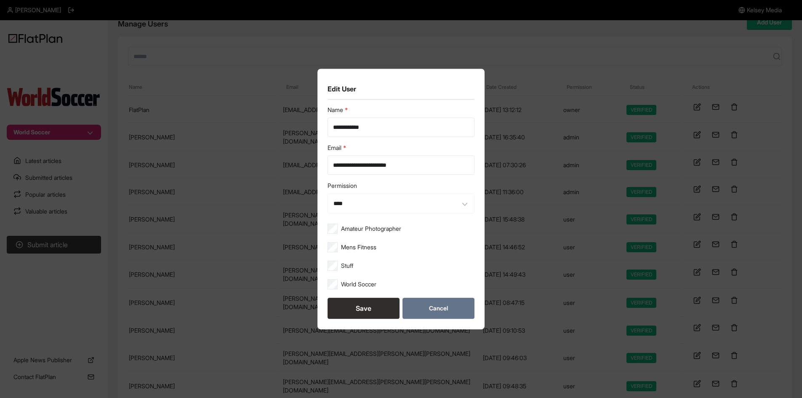
click at [435, 307] on button "Cancel" at bounding box center [438, 307] width 72 height 21
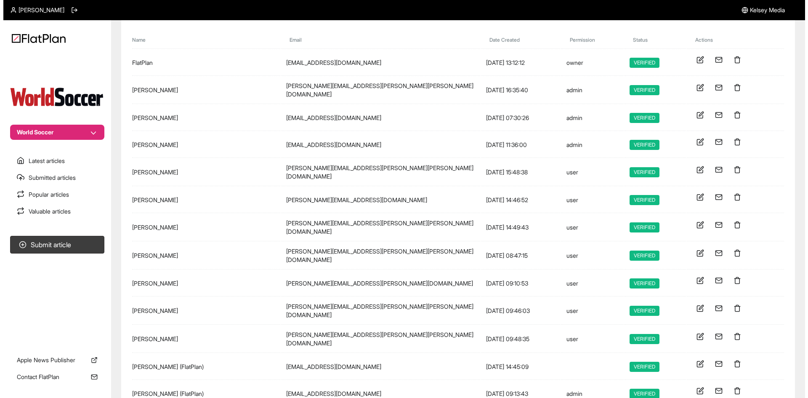
scroll to position [0, 0]
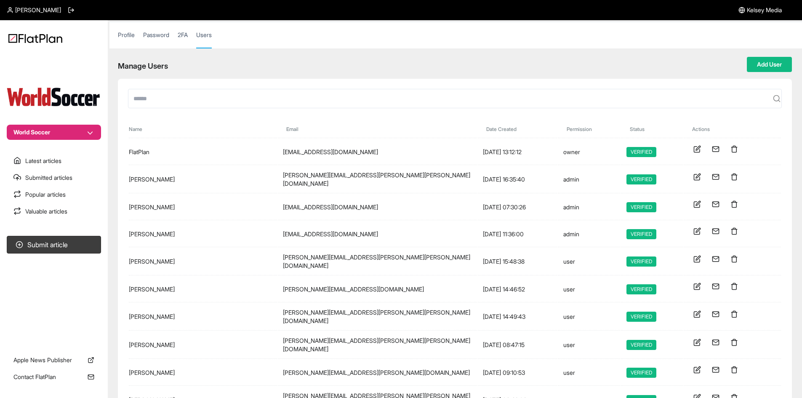
click at [54, 127] on button "World Soccer" at bounding box center [54, 132] width 94 height 15
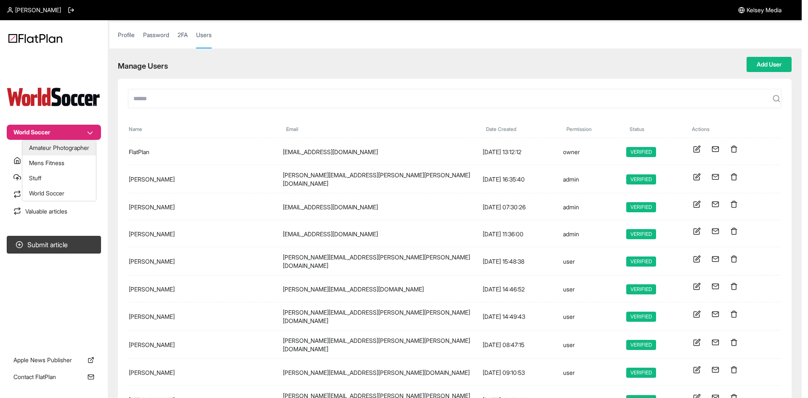
click at [56, 146] on button "Amateur Photographer" at bounding box center [59, 147] width 74 height 15
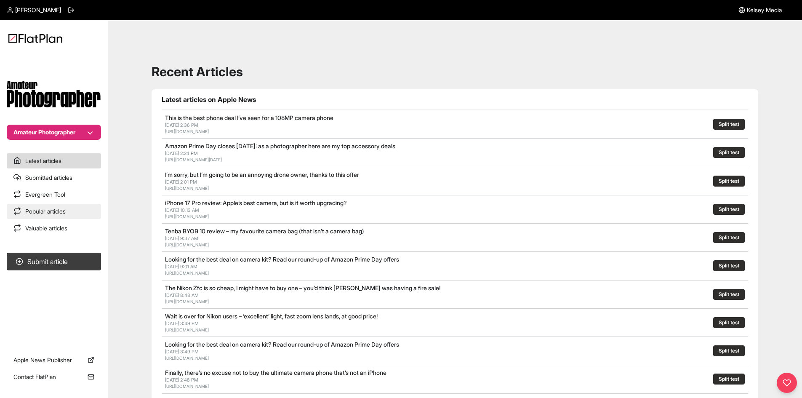
click at [64, 209] on link "Popular articles" at bounding box center [54, 211] width 94 height 15
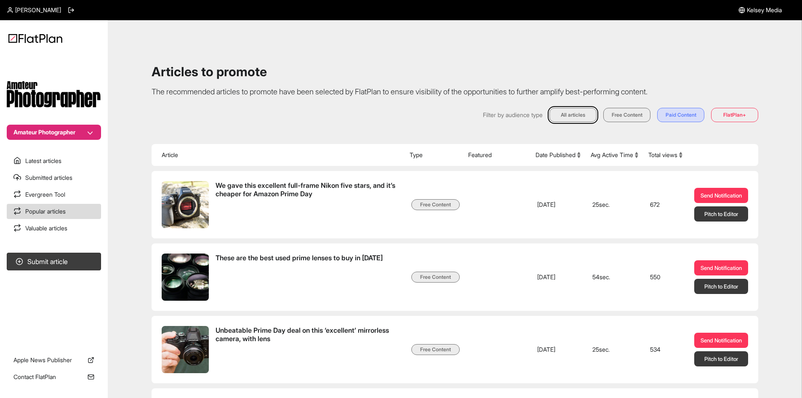
click at [597, 155] on button "Avg Active Time" at bounding box center [614, 155] width 48 height 8
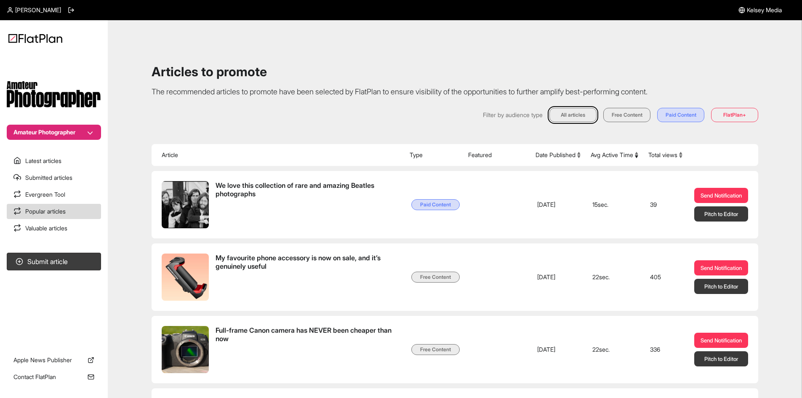
click at [597, 155] on button "Avg Active Time" at bounding box center [614, 155] width 48 height 8
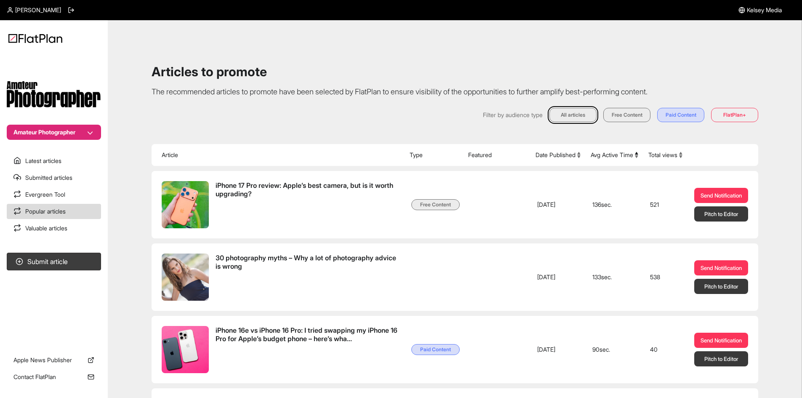
click at [669, 151] on th "Total views" at bounding box center [665, 155] width 44 height 22
click at [669, 152] on button "Total views" at bounding box center [665, 155] width 34 height 8
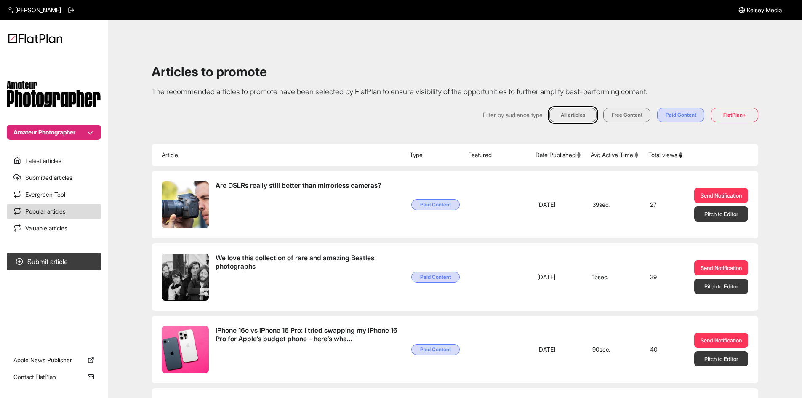
click at [669, 151] on button "Total views" at bounding box center [665, 155] width 34 height 8
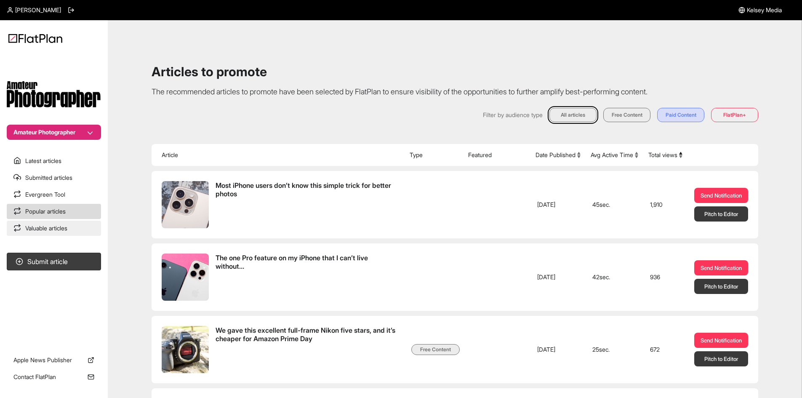
click at [90, 223] on link "Valuable articles" at bounding box center [54, 227] width 94 height 15
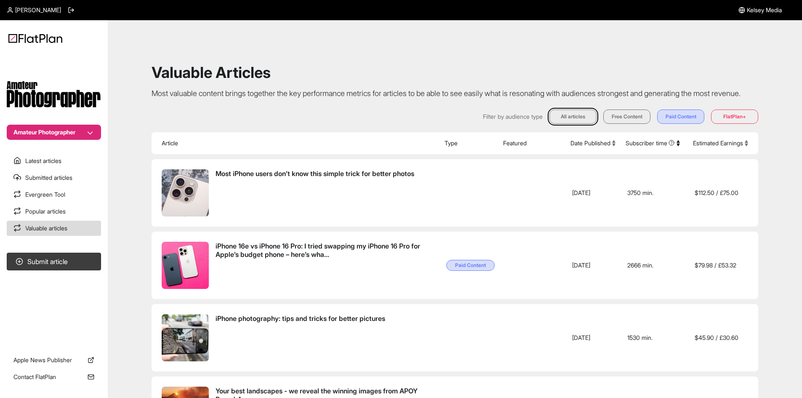
click at [702, 154] on th "Estimated Earnings" at bounding box center [723, 143] width 70 height 22
click at [704, 147] on button "Estimated Earnings" at bounding box center [720, 143] width 55 height 8
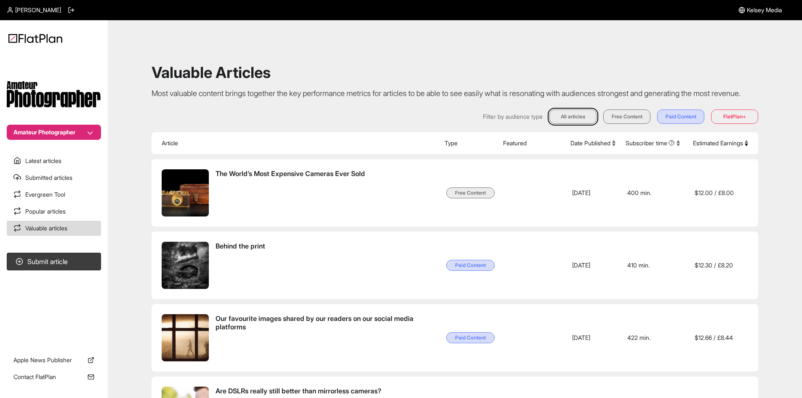
click at [704, 147] on button "Estimated Earnings" at bounding box center [720, 143] width 55 height 8
